Goal: Navigation & Orientation: Find specific page/section

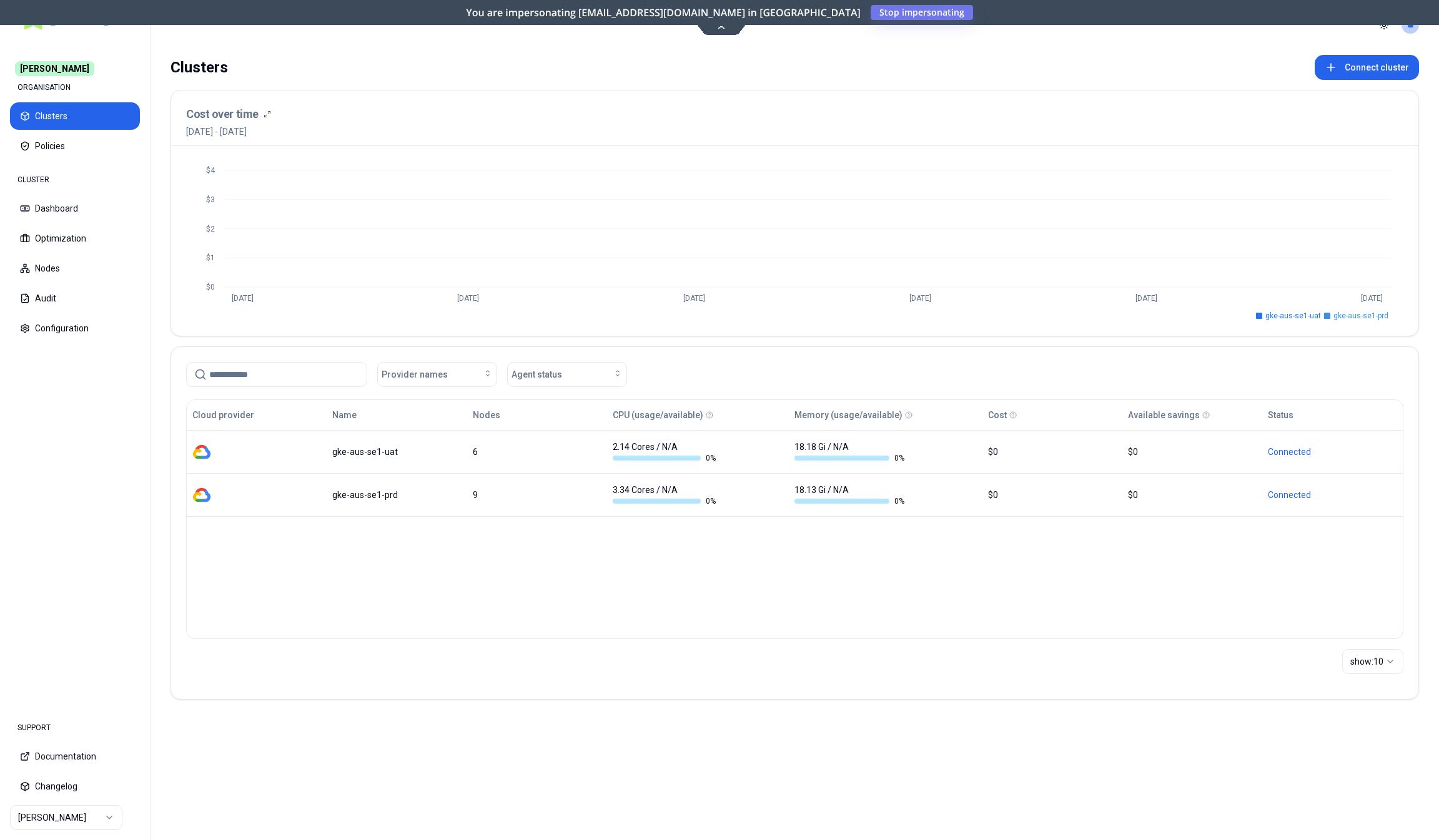
click at [720, 27] on icon at bounding box center [721, 26] width 7 height 3
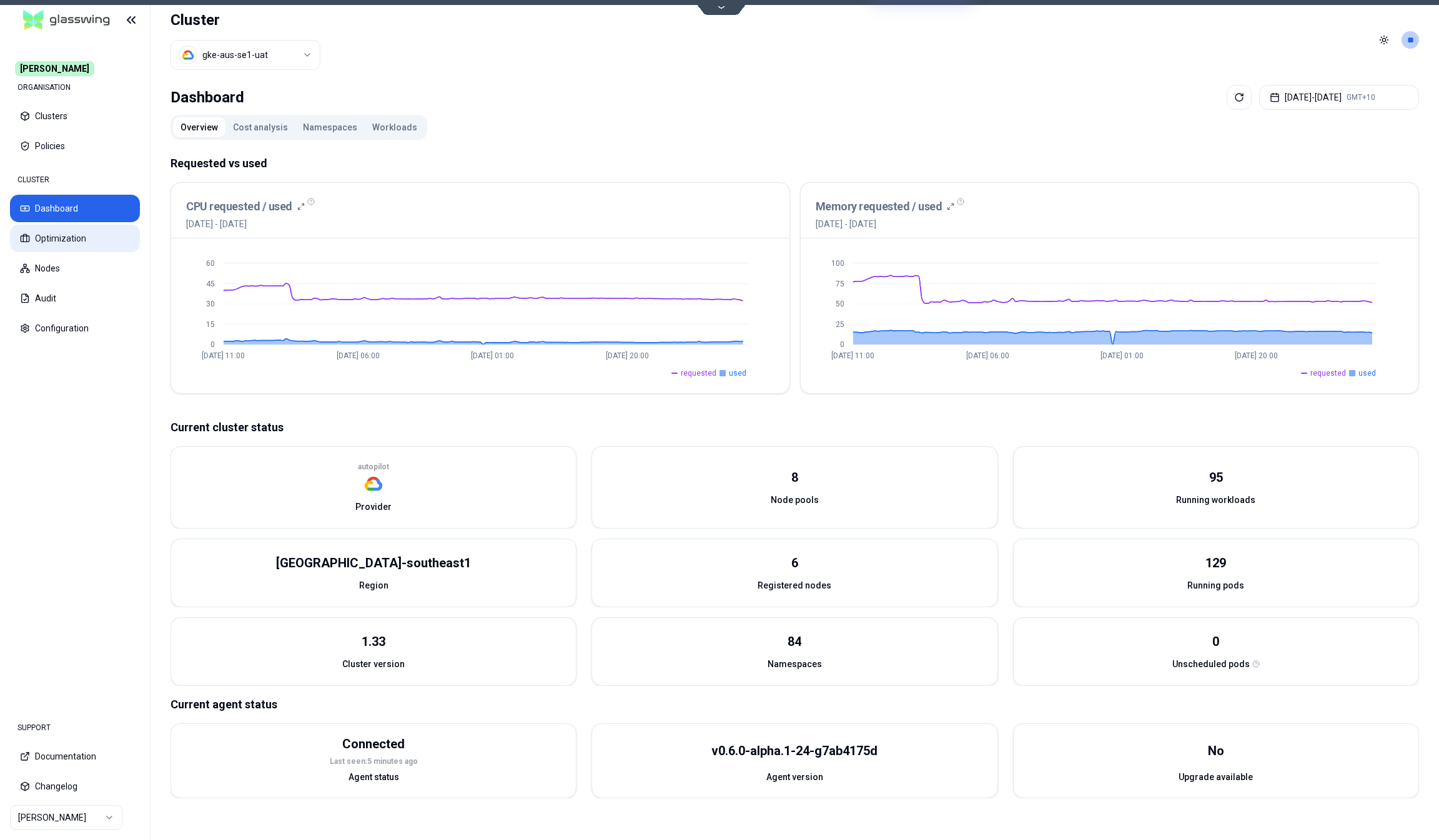
click at [66, 239] on button "Optimization" at bounding box center [75, 238] width 130 height 27
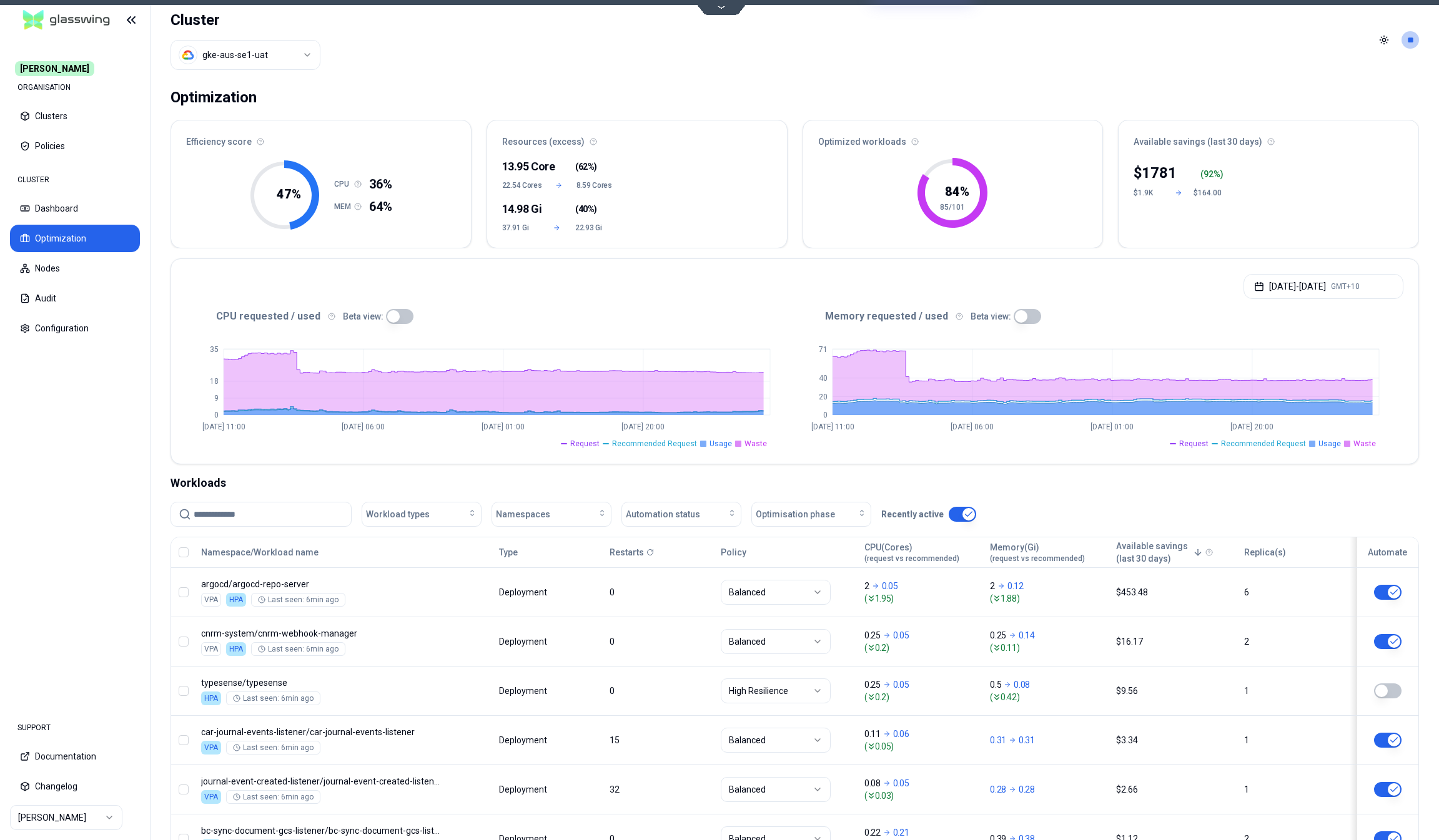
click at [132, 501] on nav "Carma ORGANISATION Clusters Policies CLUSTER Dashboard Optimization Nodes Audit…" at bounding box center [75, 372] width 150 height 665
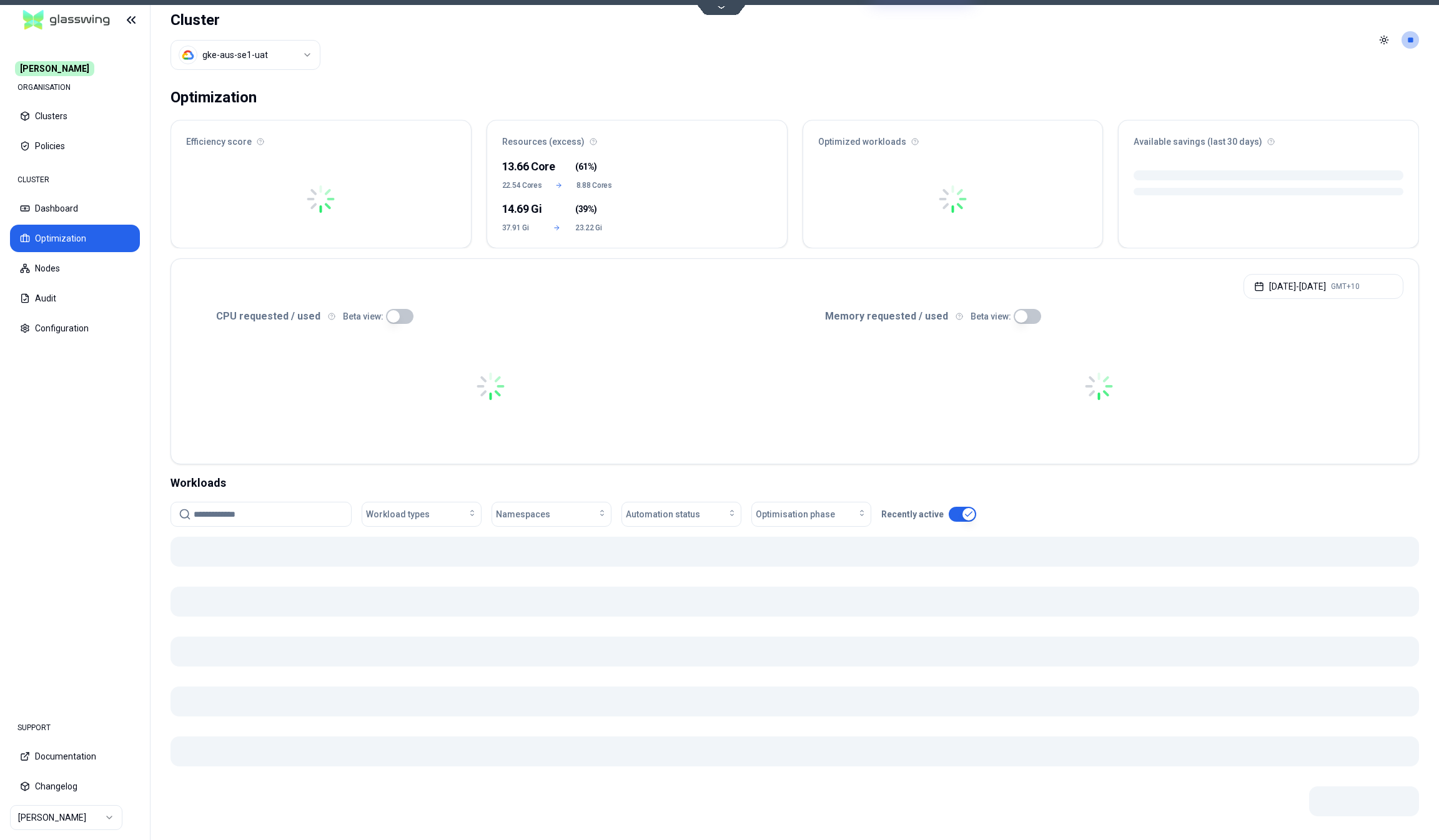
click at [76, 812] on html "Carma ORGANISATION Clusters Policies CLUSTER Dashboard Optimization Nodes Audit…" at bounding box center [720, 420] width 1439 height 840
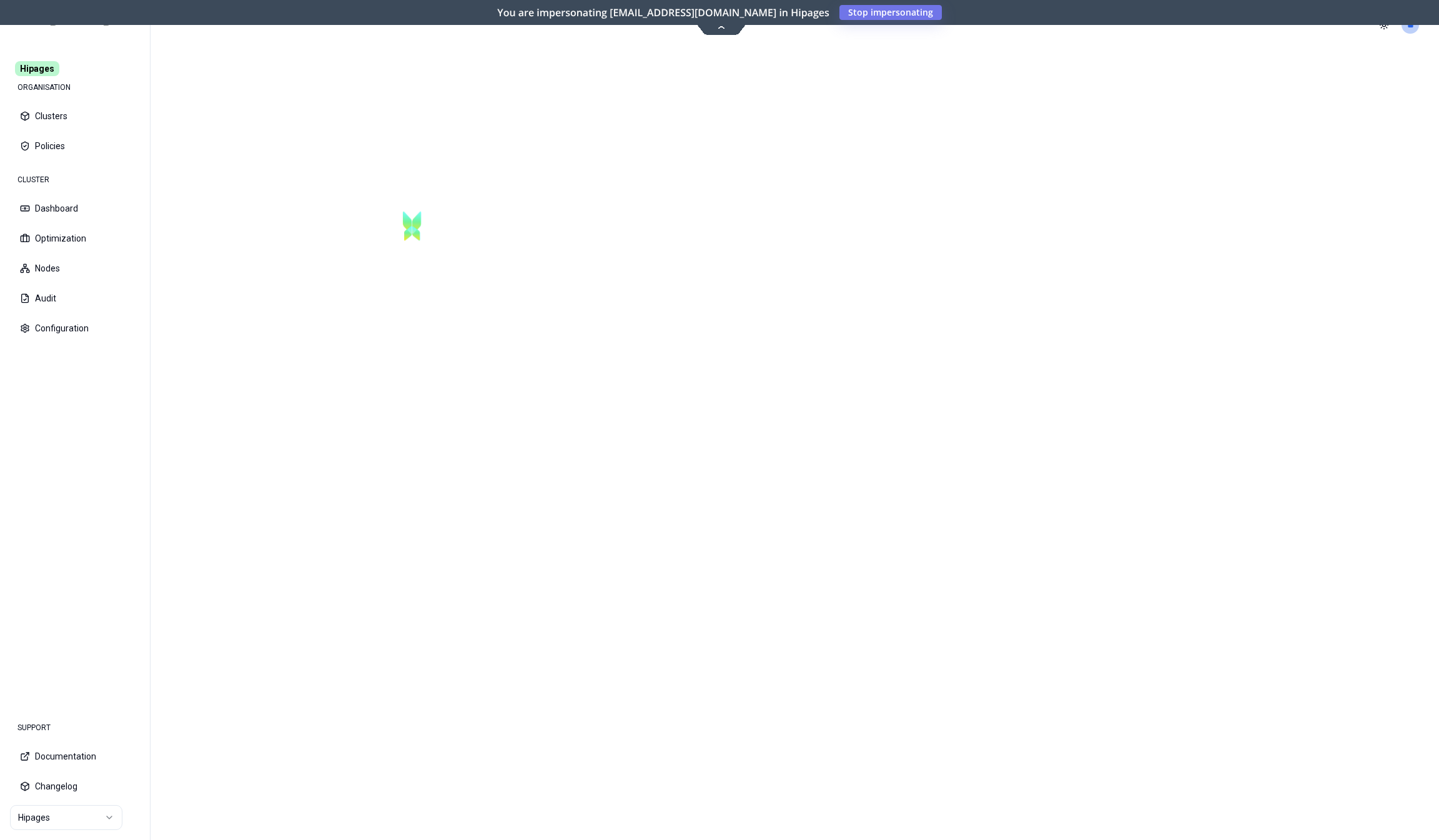
click at [723, 28] on icon at bounding box center [721, 26] width 7 height 3
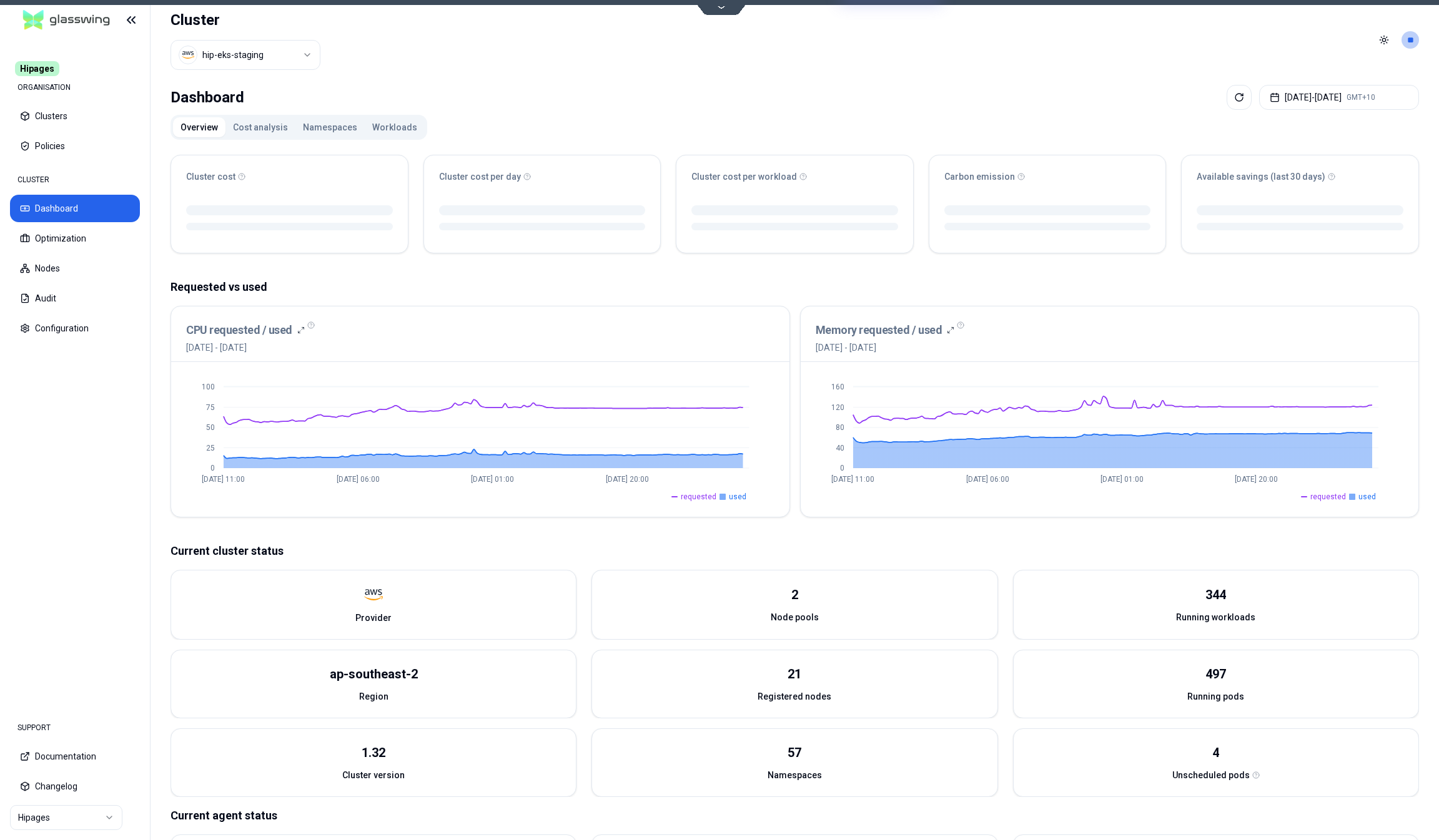
click at [378, 124] on button "Workloads" at bounding box center [395, 126] width 60 height 20
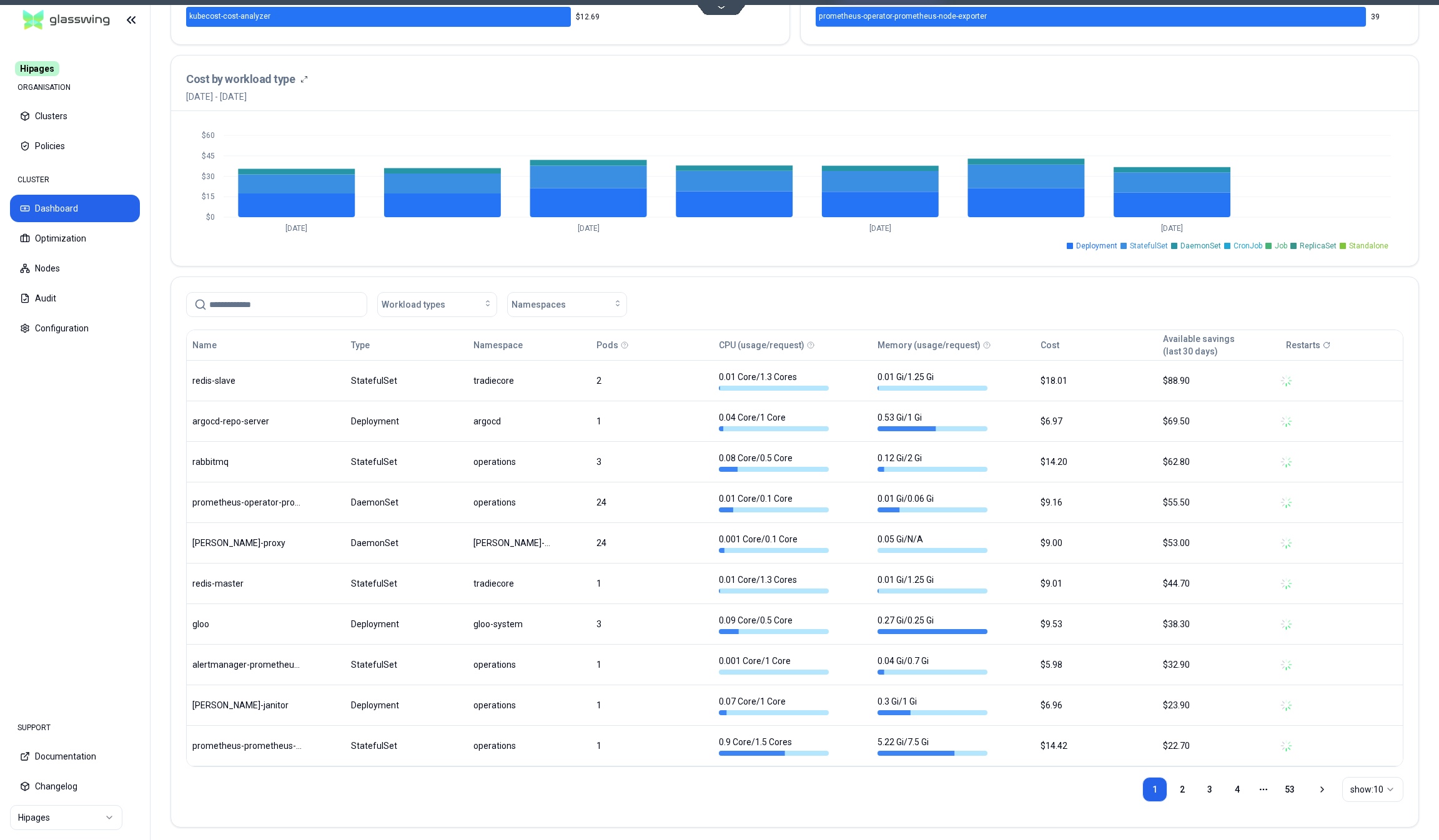
scroll to position [432, 0]
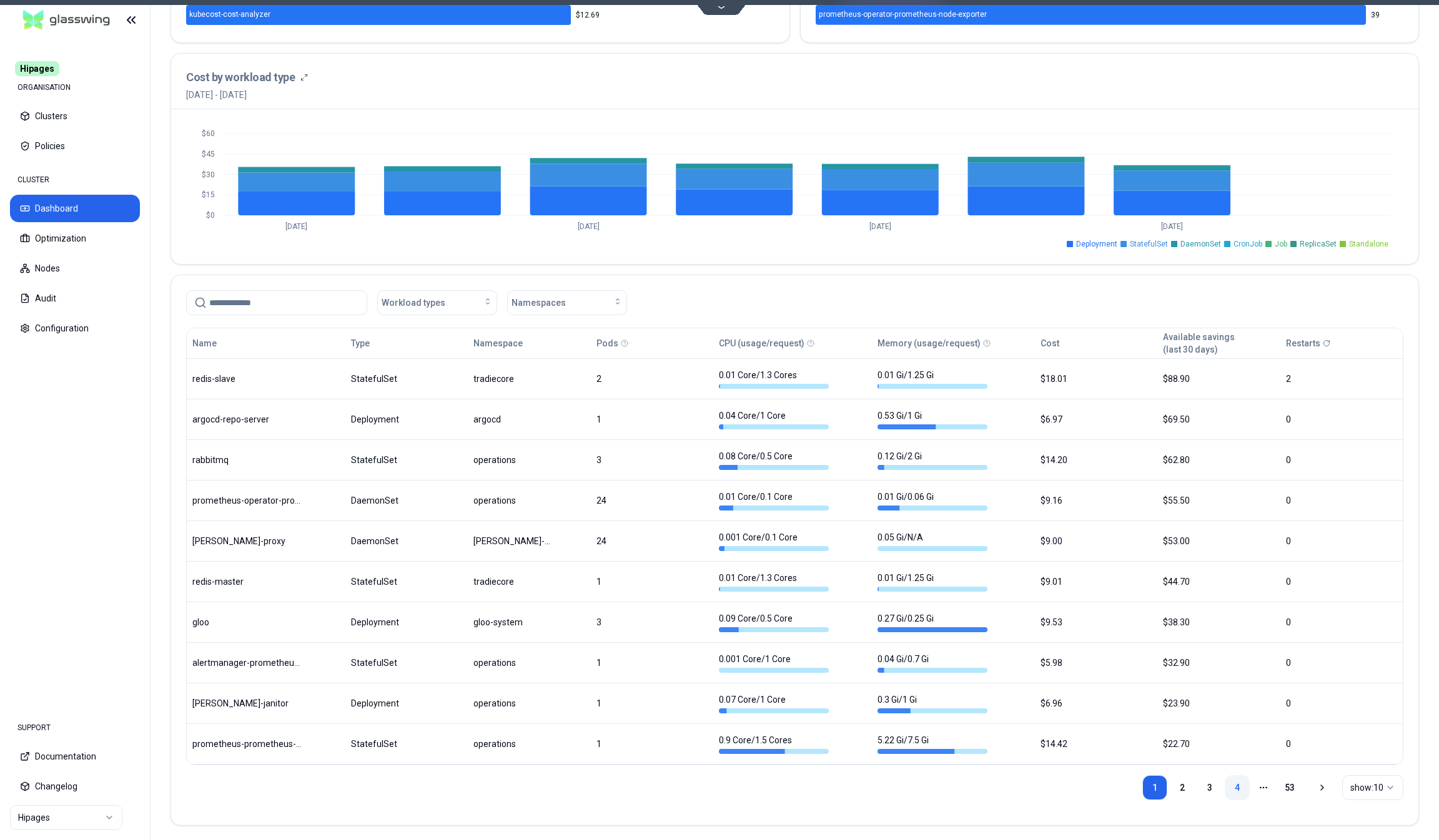
click at [1229, 782] on link "4" at bounding box center [1237, 788] width 25 height 25
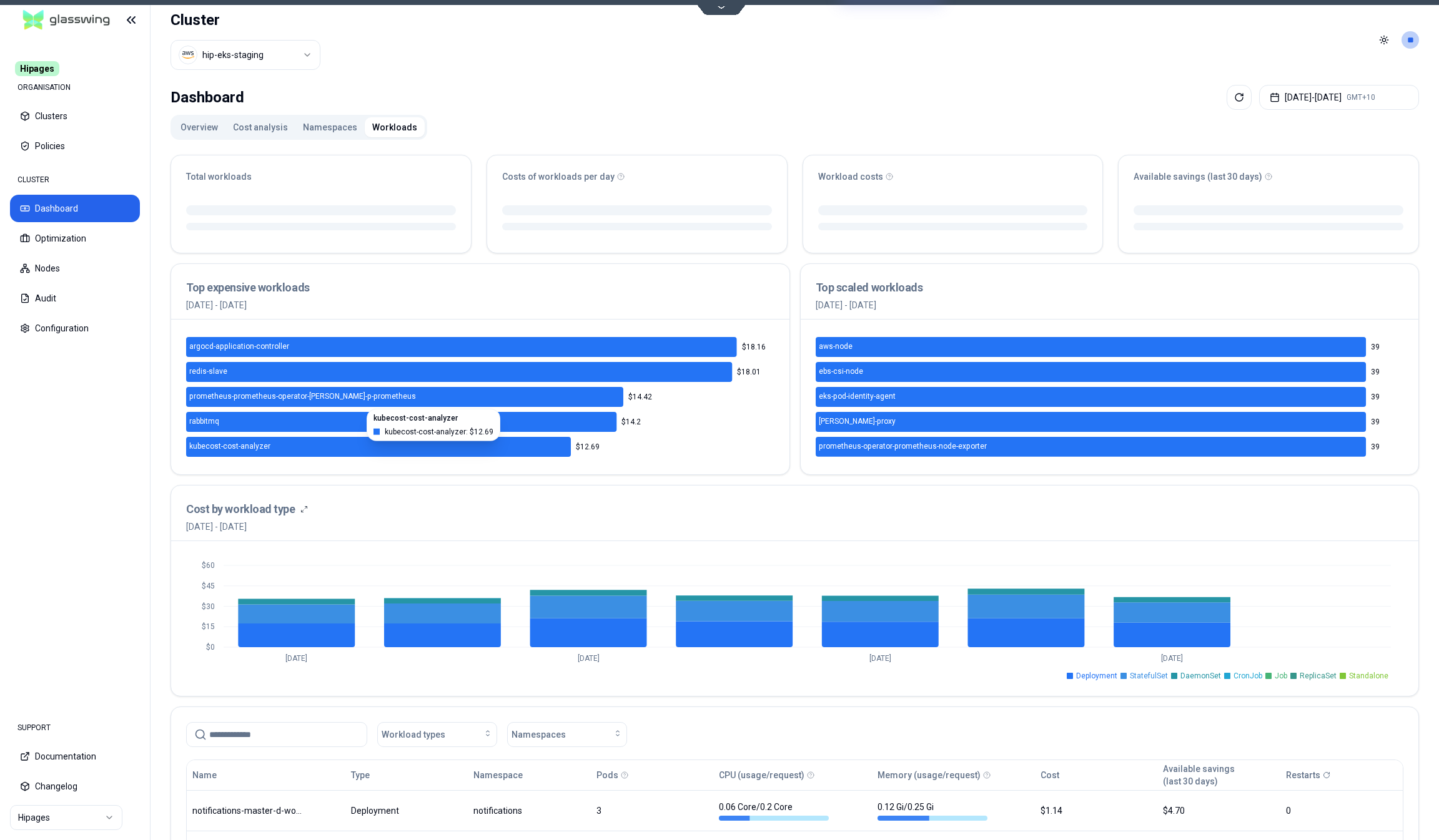
scroll to position [0, 0]
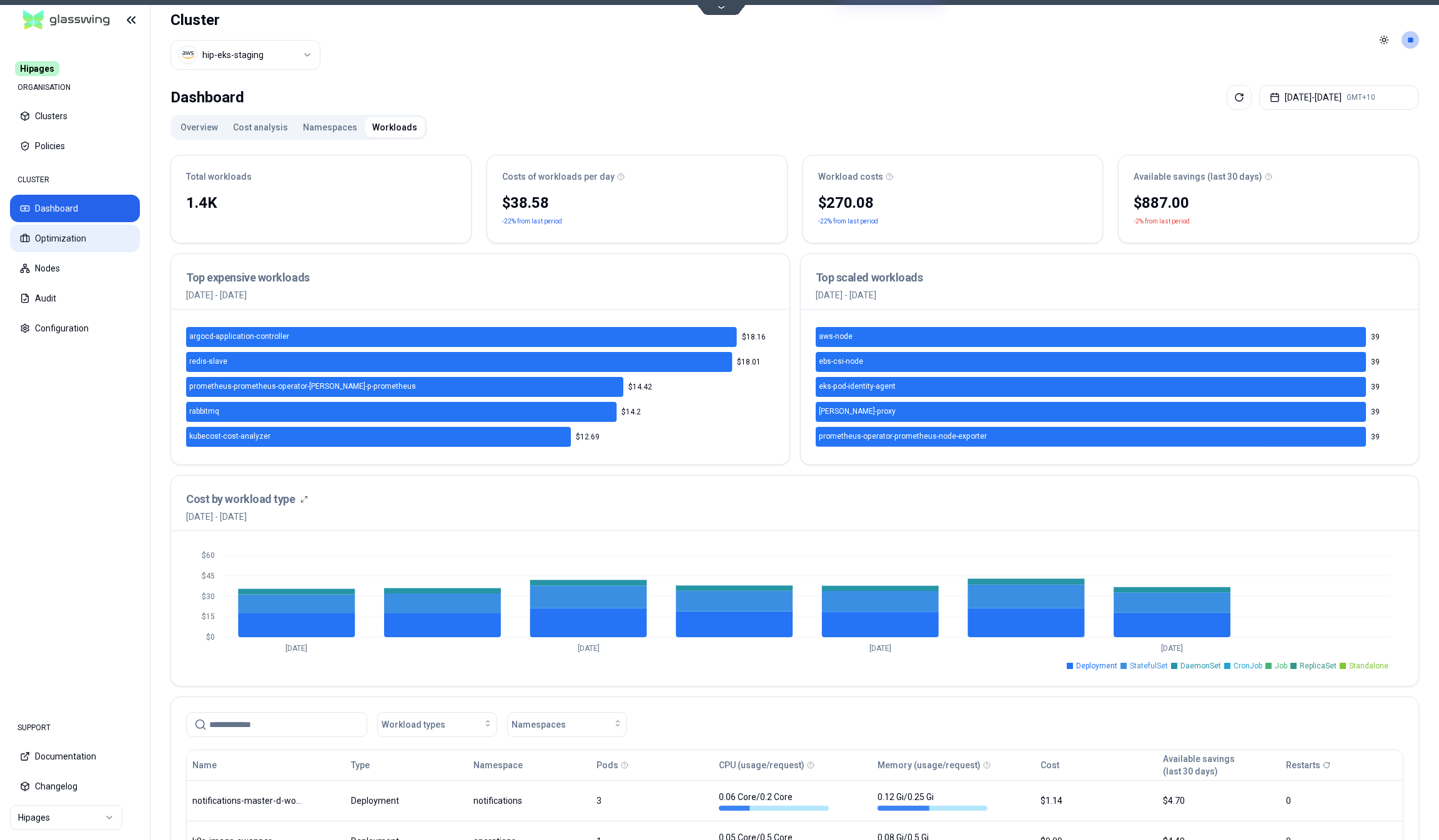
click at [70, 241] on button "Optimization" at bounding box center [75, 238] width 130 height 27
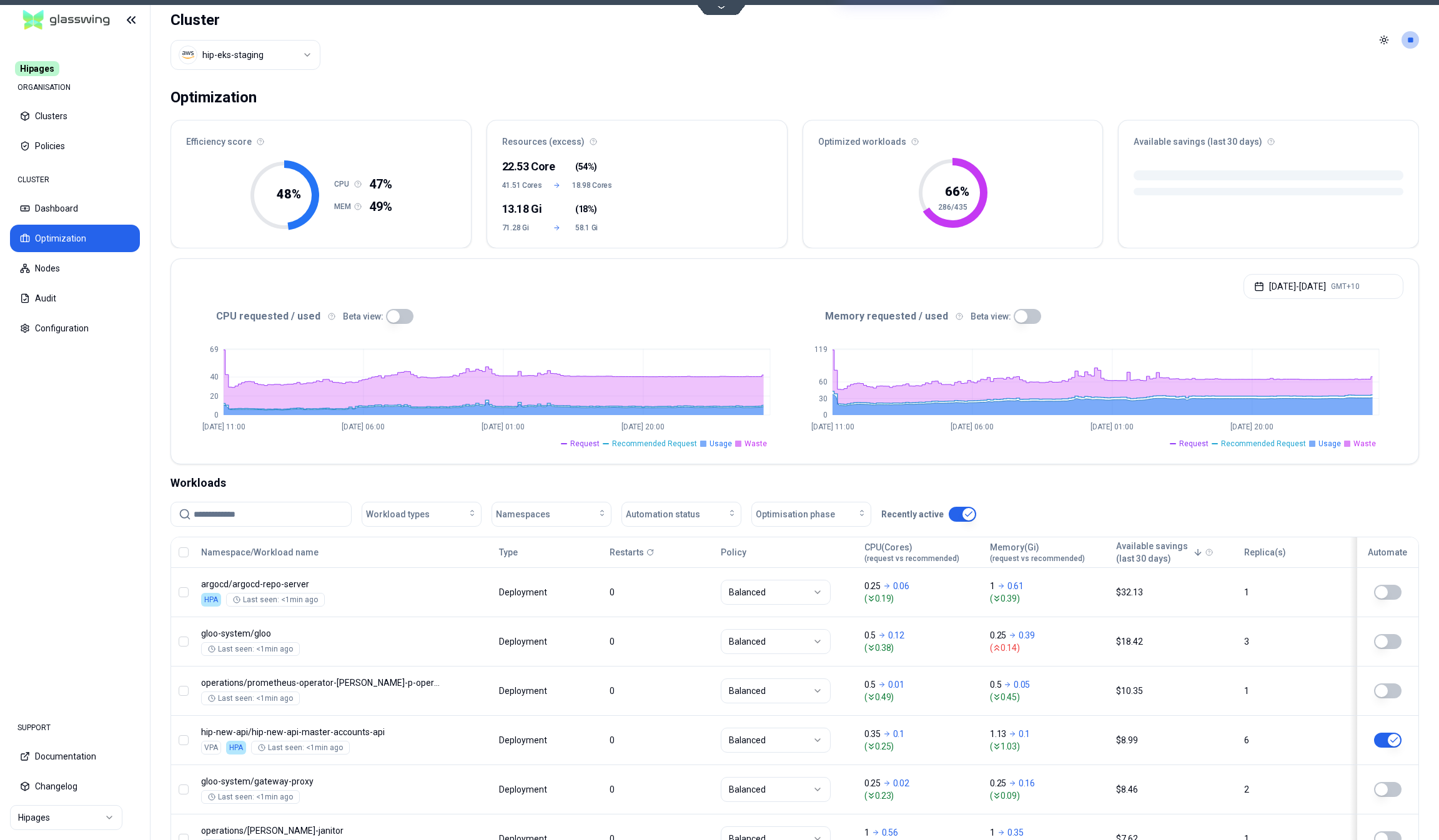
click at [397, 314] on button "button" at bounding box center [399, 316] width 27 height 15
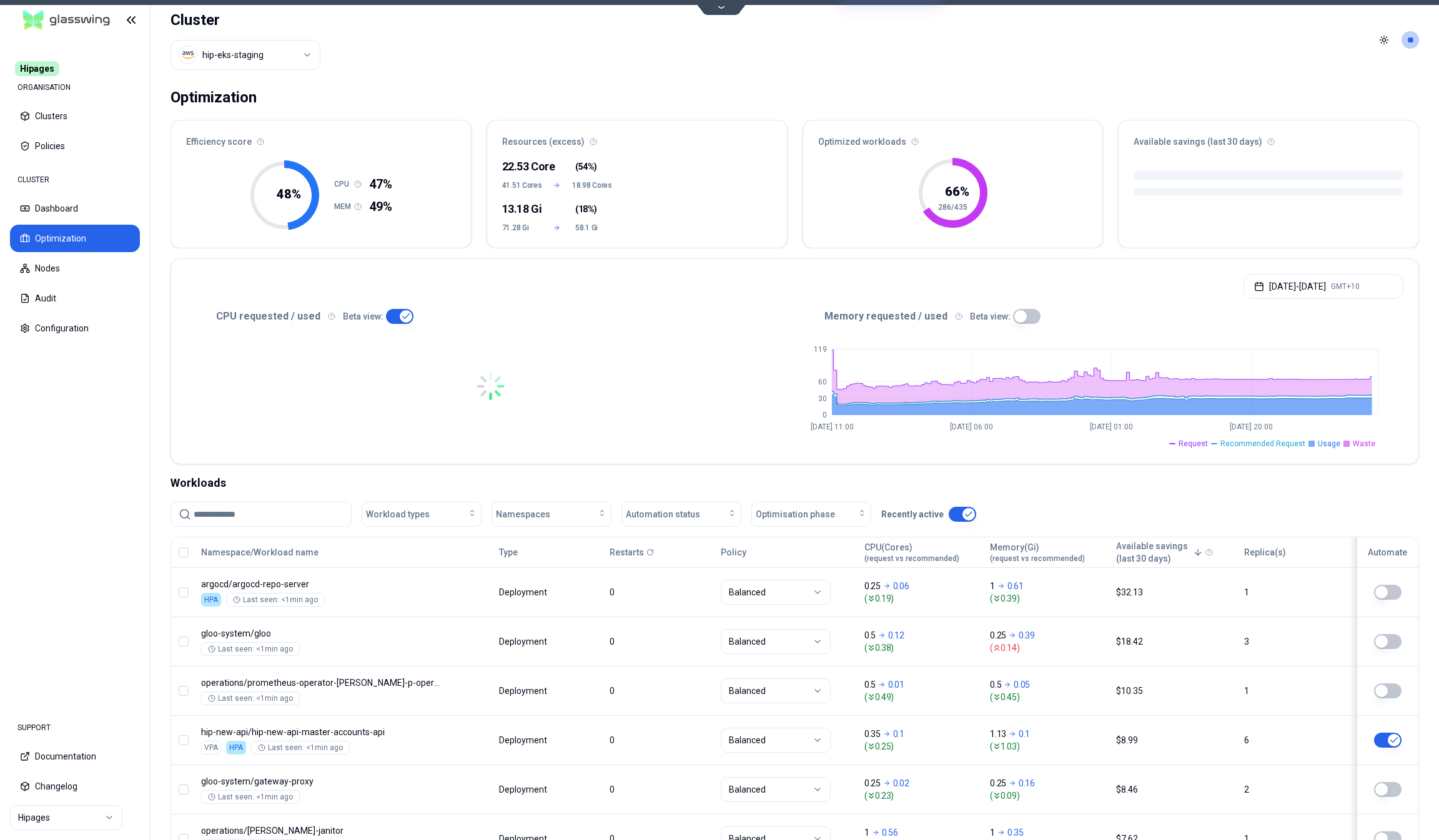
click at [1016, 319] on button "button" at bounding box center [1025, 316] width 27 height 15
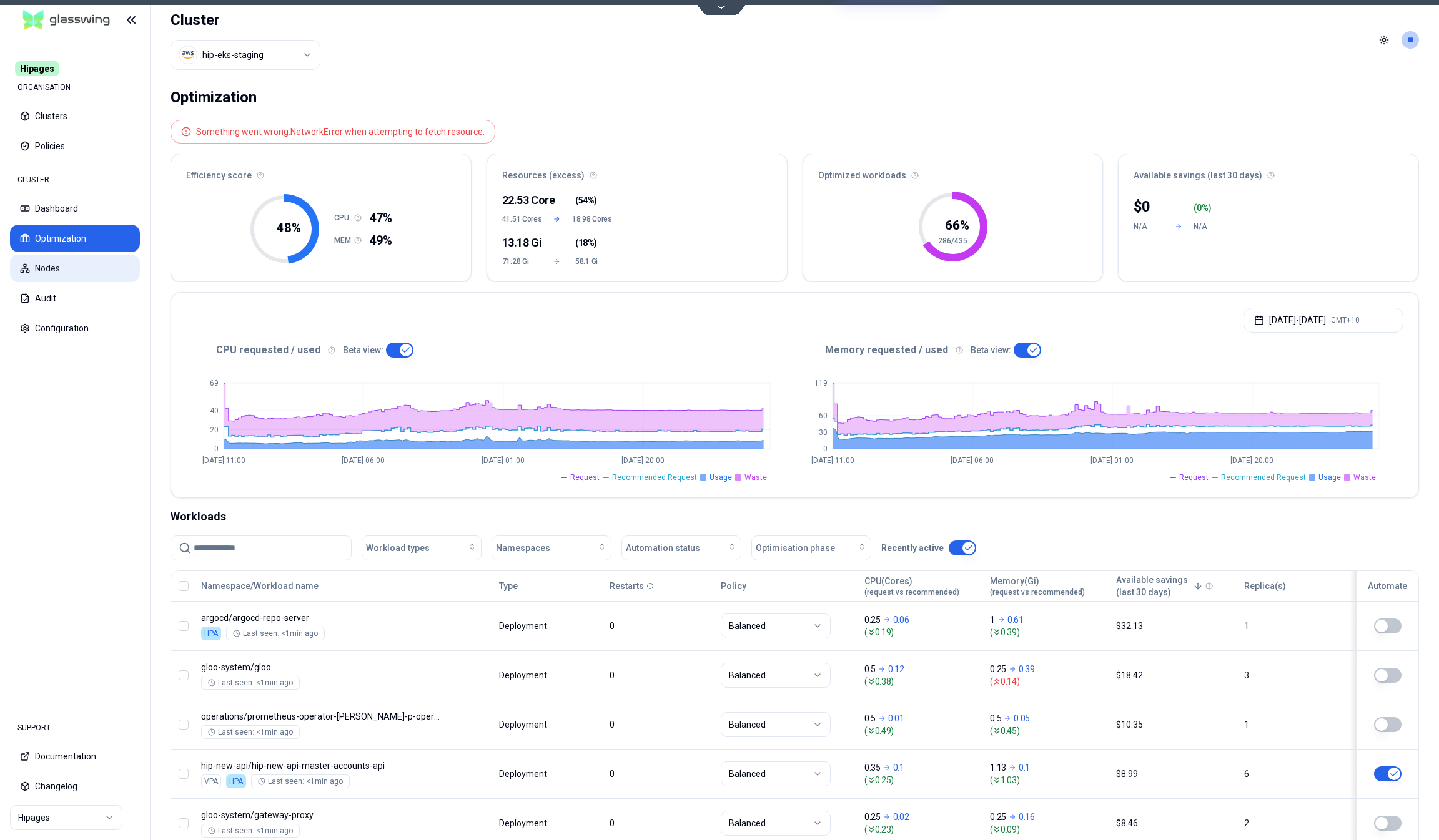
click at [99, 272] on button "Nodes" at bounding box center [75, 268] width 130 height 27
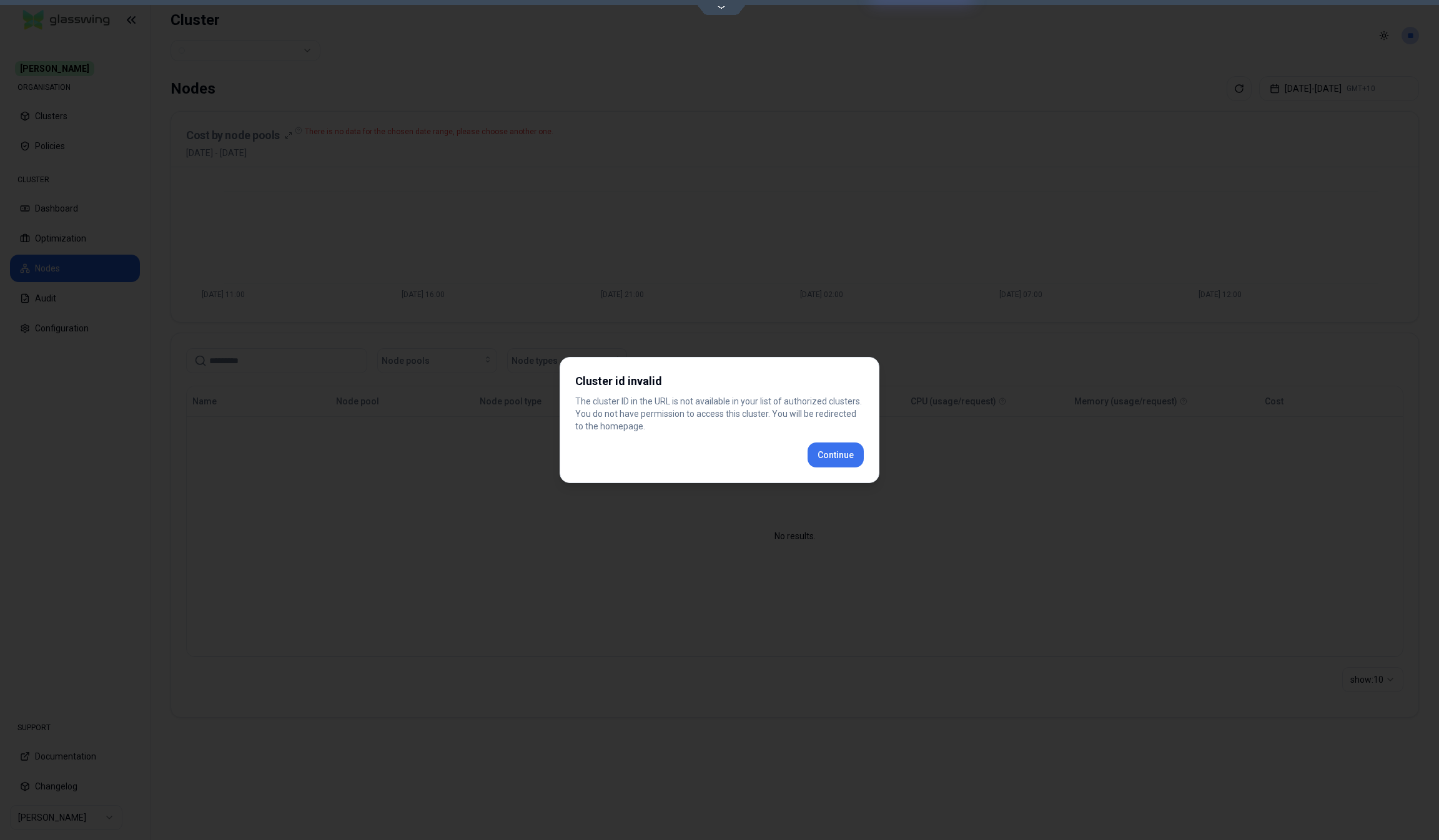
click at [840, 452] on div "Cluster id invalid The cluster ID in the URL is not available in your list of a…" at bounding box center [720, 420] width 320 height 126
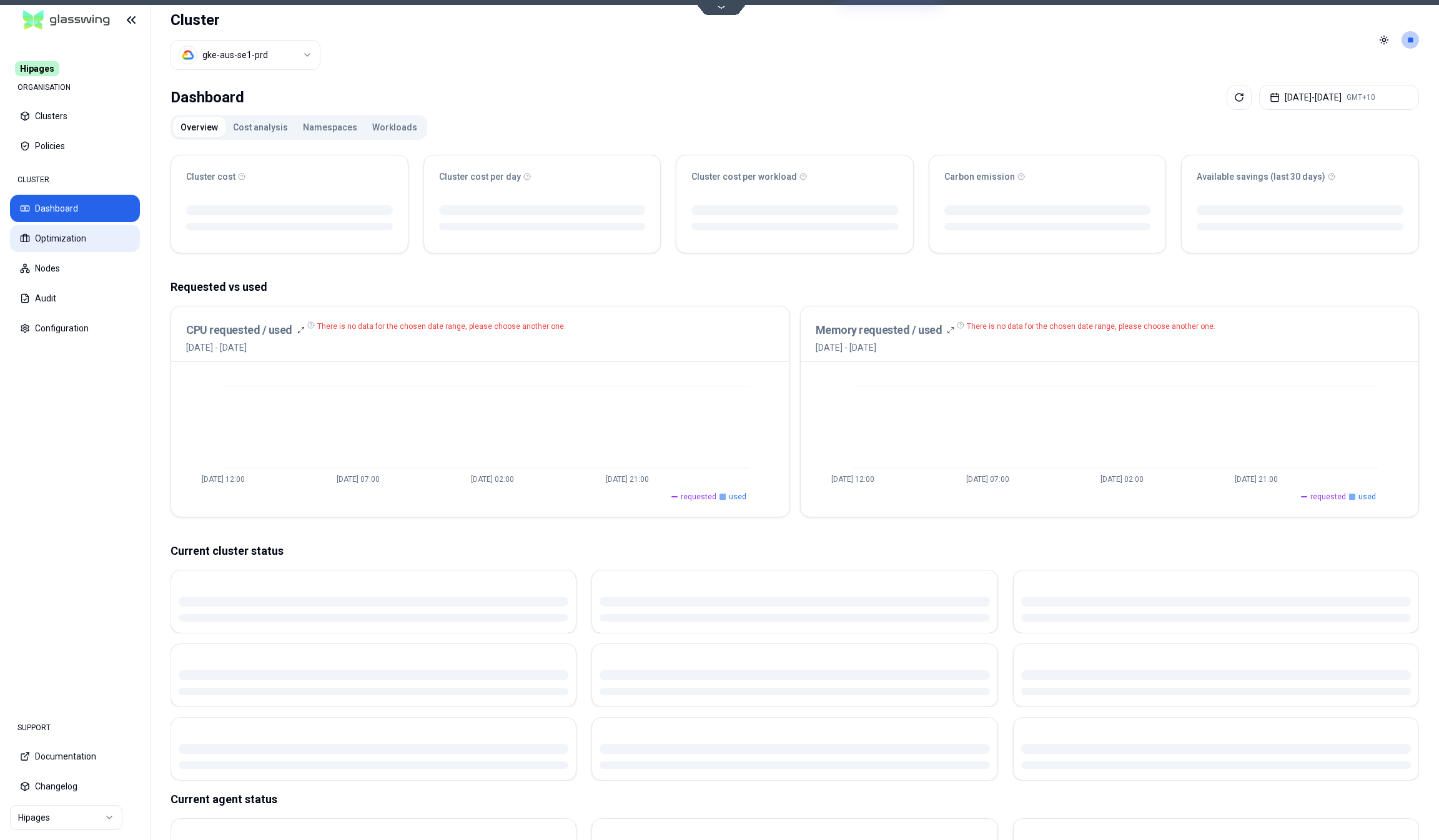
click at [91, 239] on button "Optimization" at bounding box center [75, 238] width 130 height 27
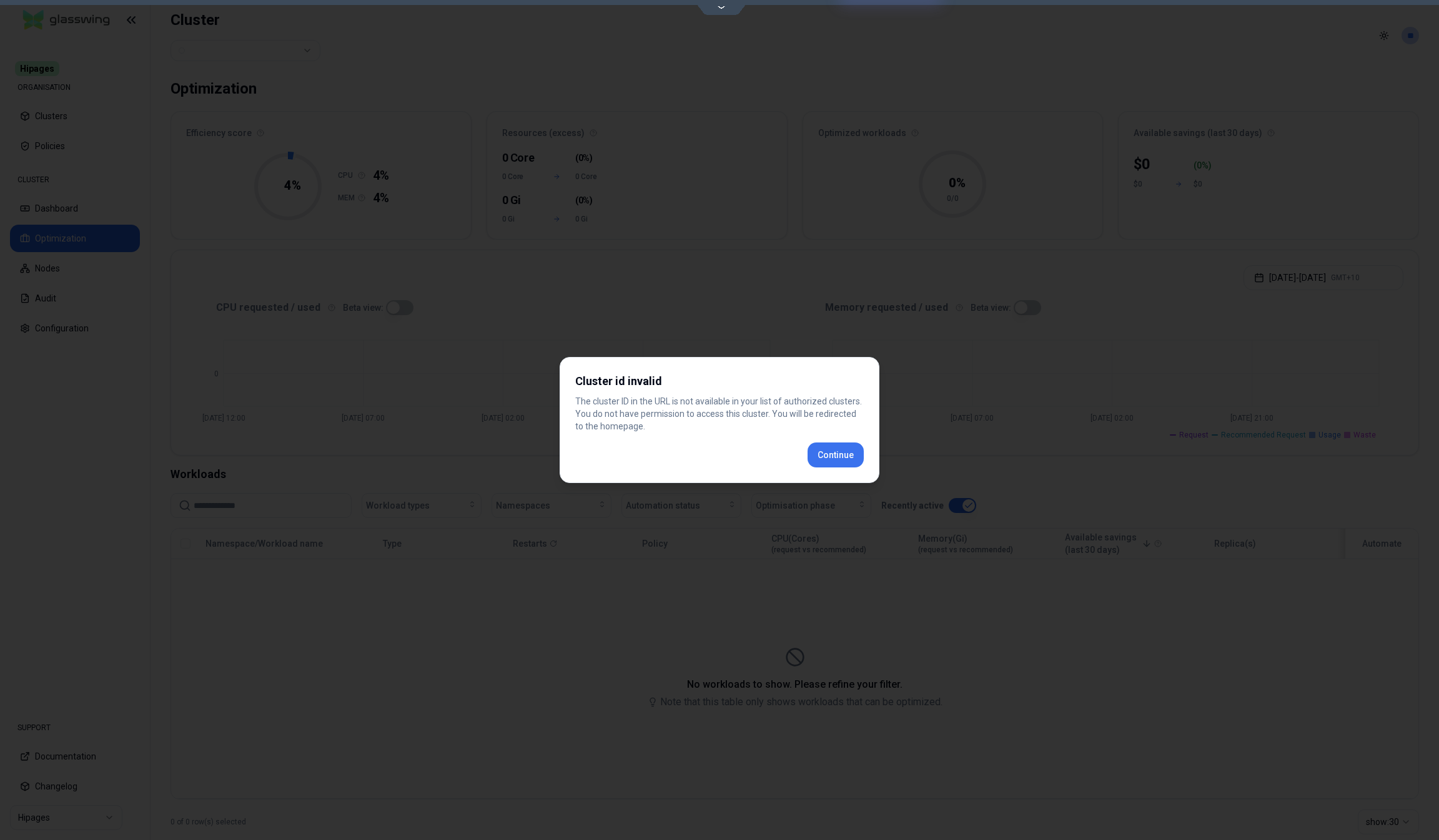
click at [845, 457] on div "Cluster id invalid The cluster ID in the URL is not available in your list of a…" at bounding box center [720, 420] width 320 height 126
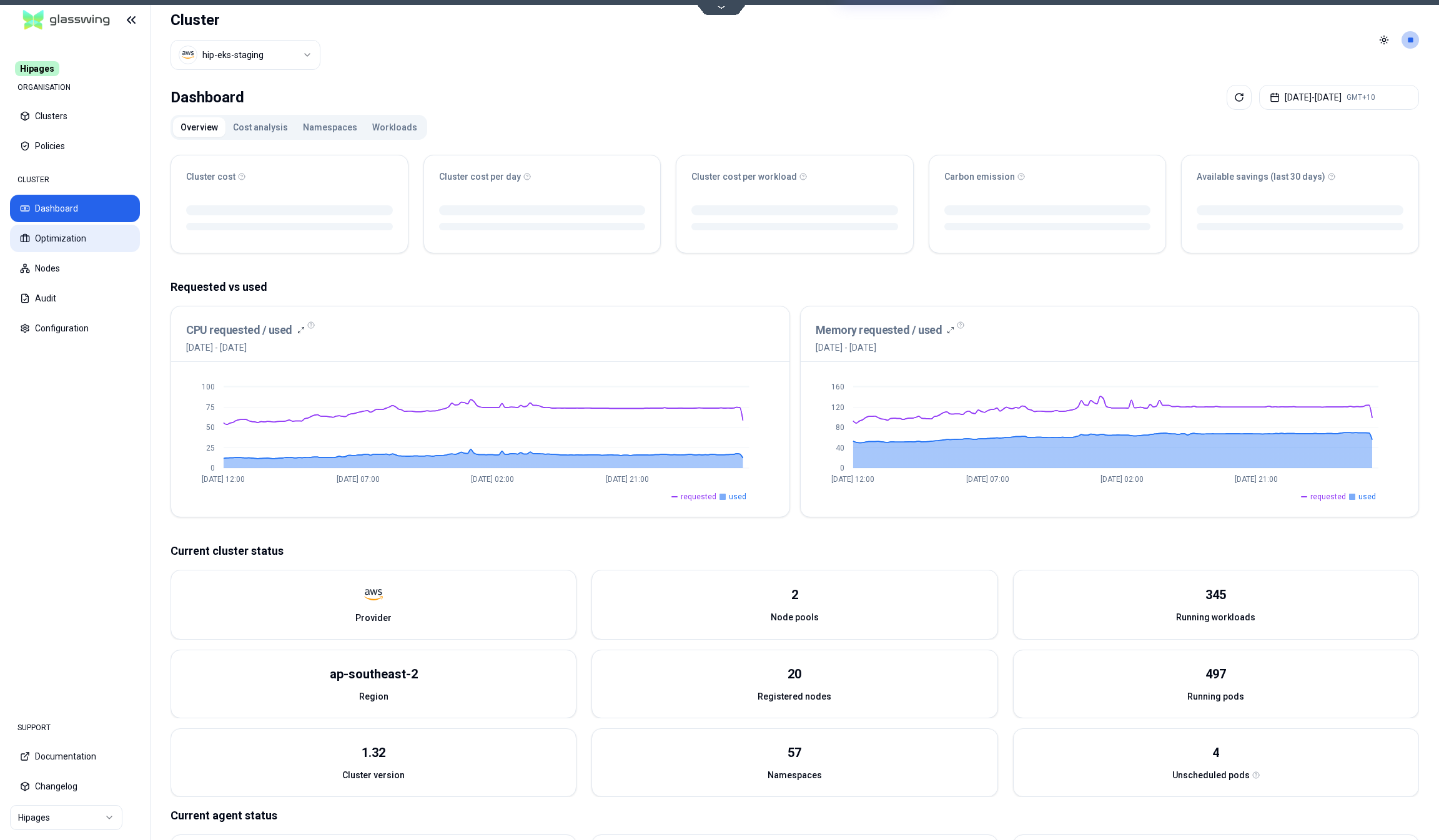
click at [73, 247] on button "Optimization" at bounding box center [75, 238] width 130 height 27
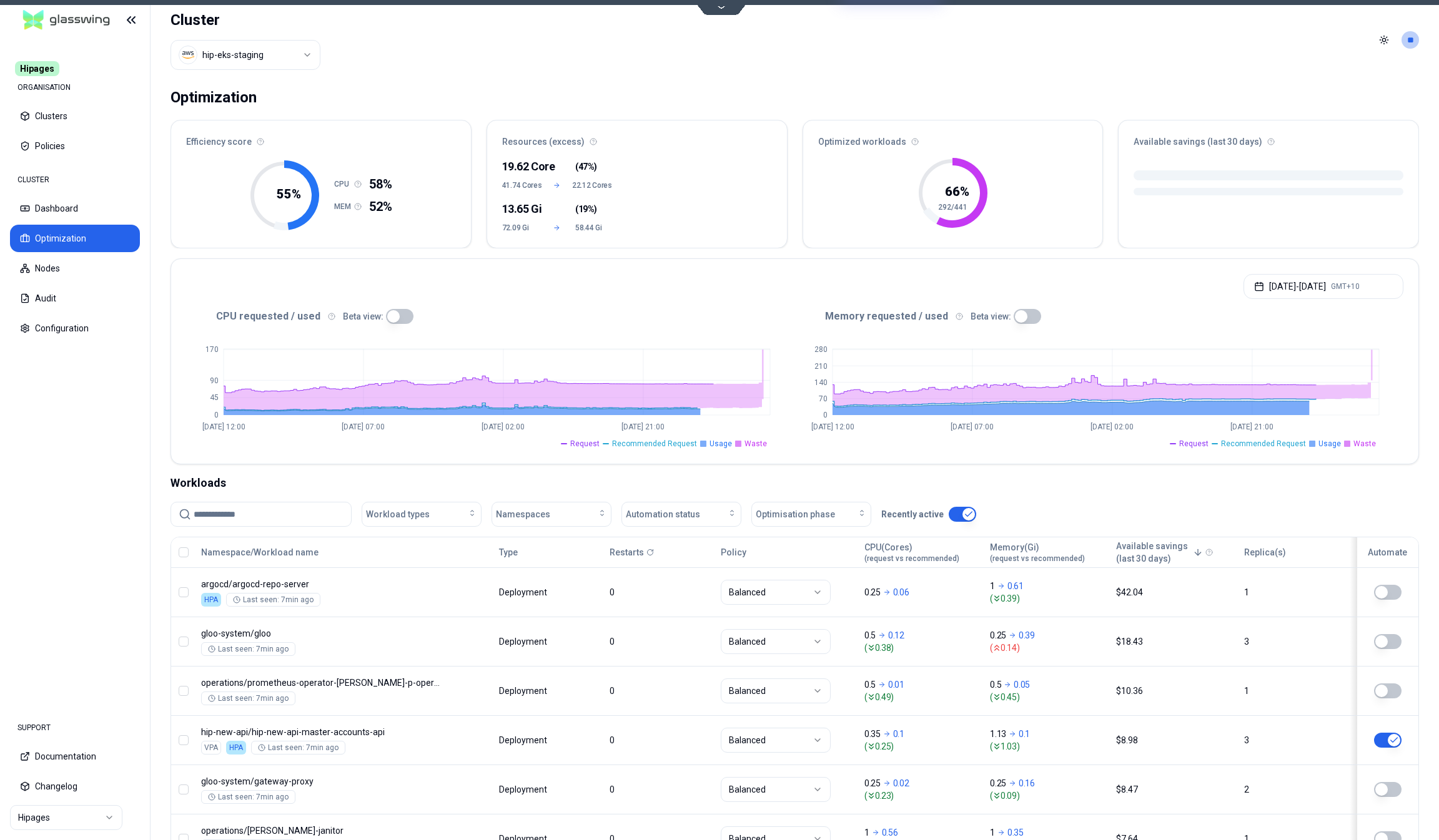
click at [81, 818] on html "Hipages ORGANISATION Clusters Policies CLUSTER Dashboard Optimization Nodes Aud…" at bounding box center [720, 420] width 1439 height 840
